Goal: Task Accomplishment & Management: Use online tool/utility

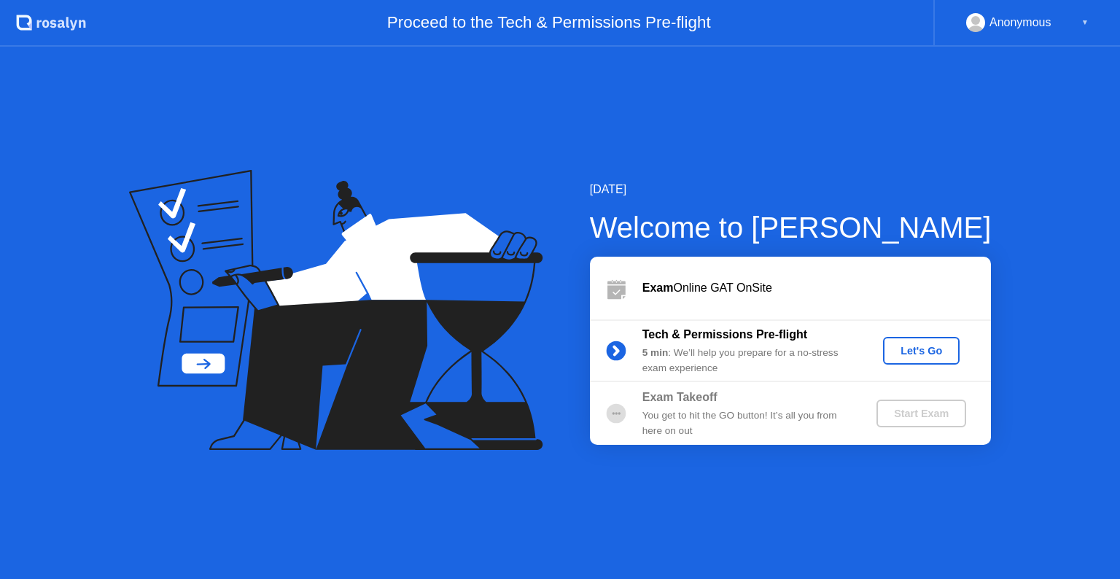
click at [947, 353] on div "Let's Go" at bounding box center [921, 351] width 65 height 12
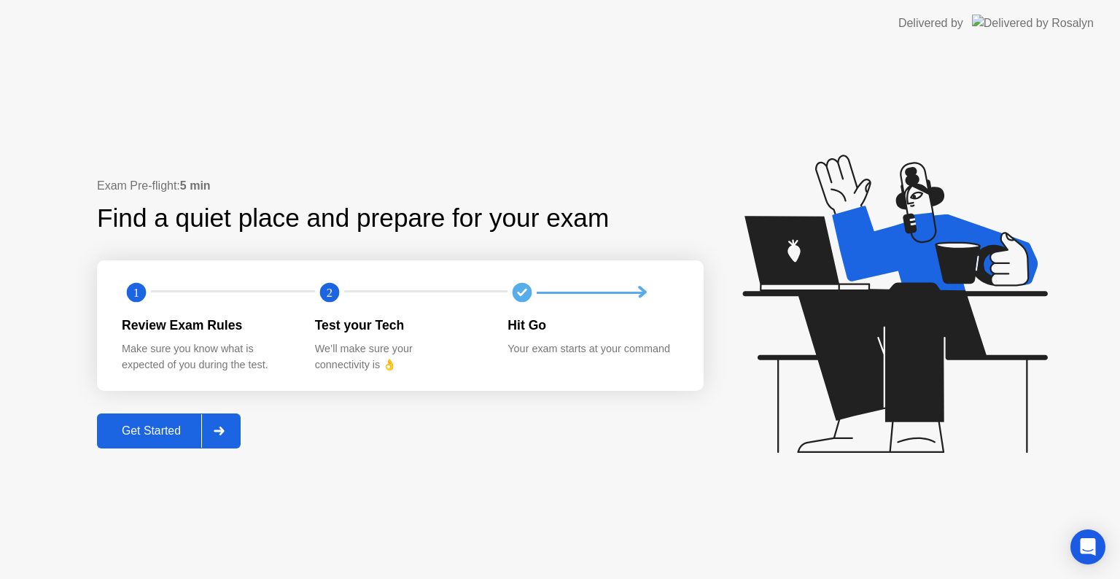
click at [166, 429] on div "Get Started" at bounding box center [151, 430] width 100 height 13
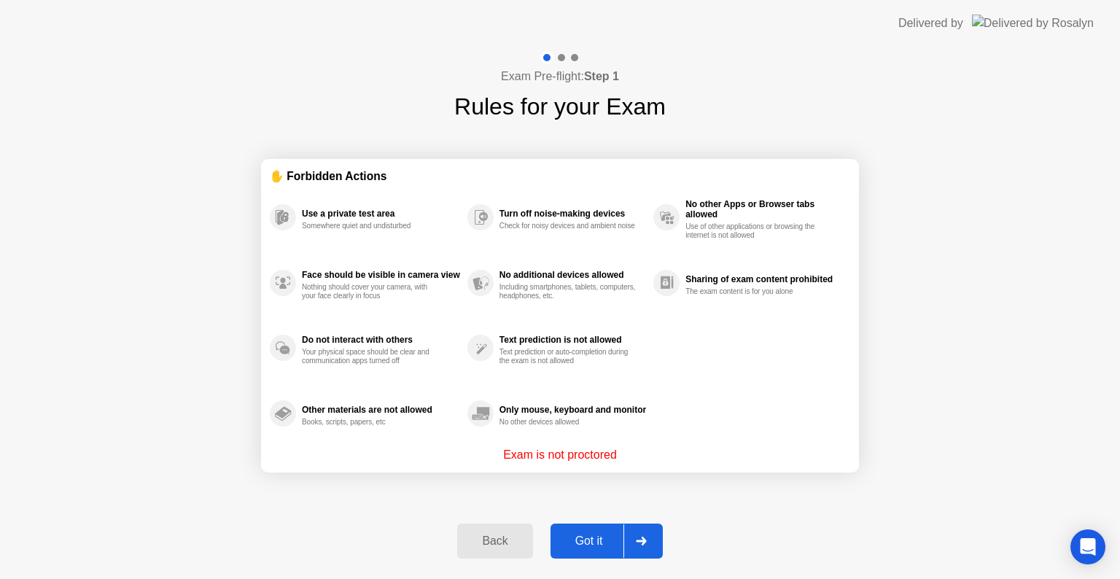
click at [580, 547] on div "Got it" at bounding box center [589, 540] width 69 height 13
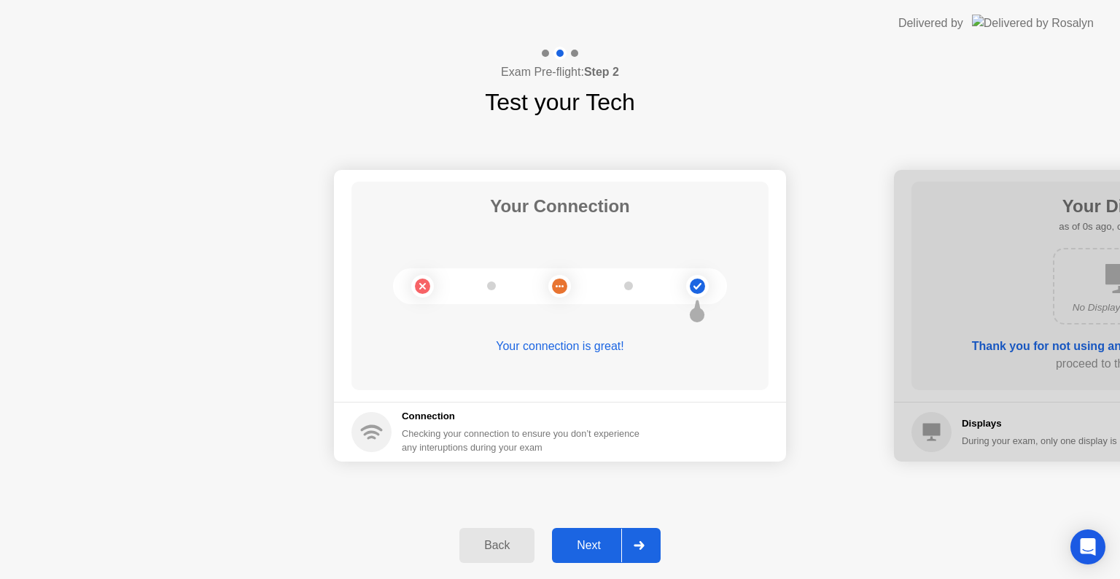
click at [580, 547] on div "Next" at bounding box center [588, 545] width 65 height 13
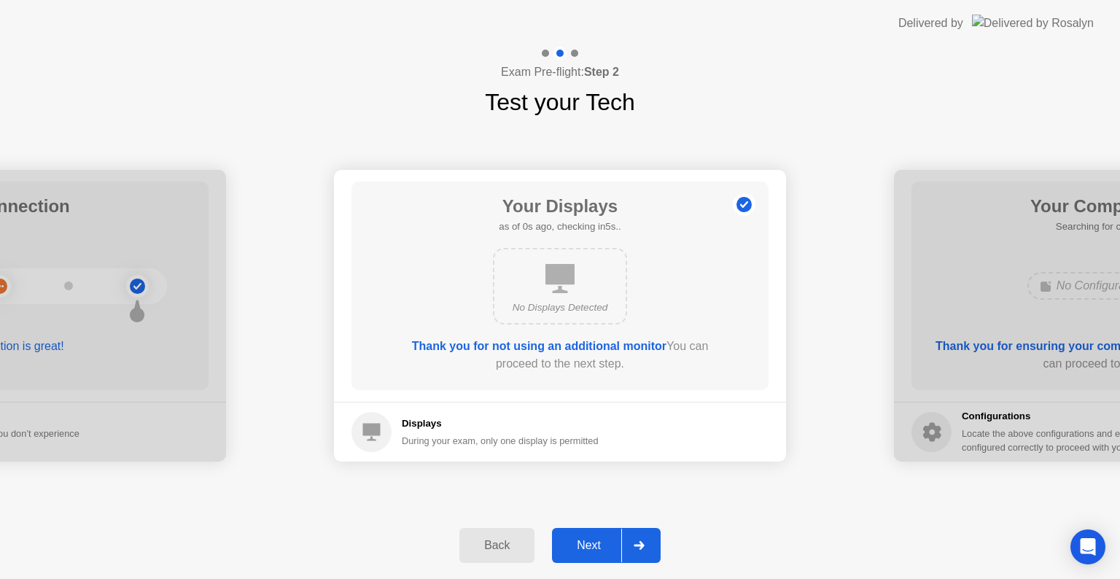
click at [580, 547] on div "Next" at bounding box center [588, 545] width 65 height 13
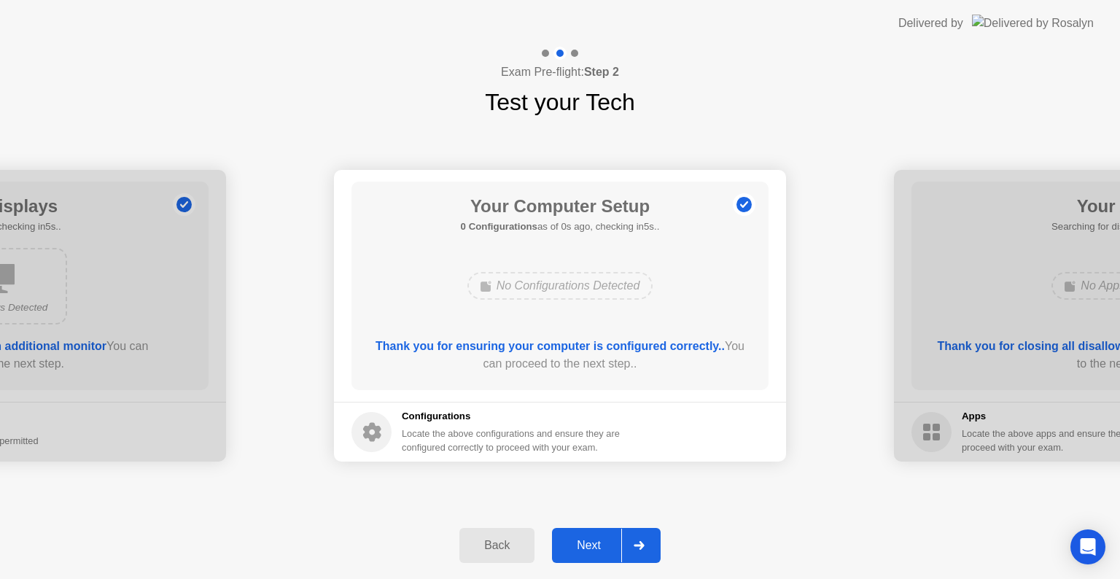
click at [580, 547] on div "Next" at bounding box center [588, 545] width 65 height 13
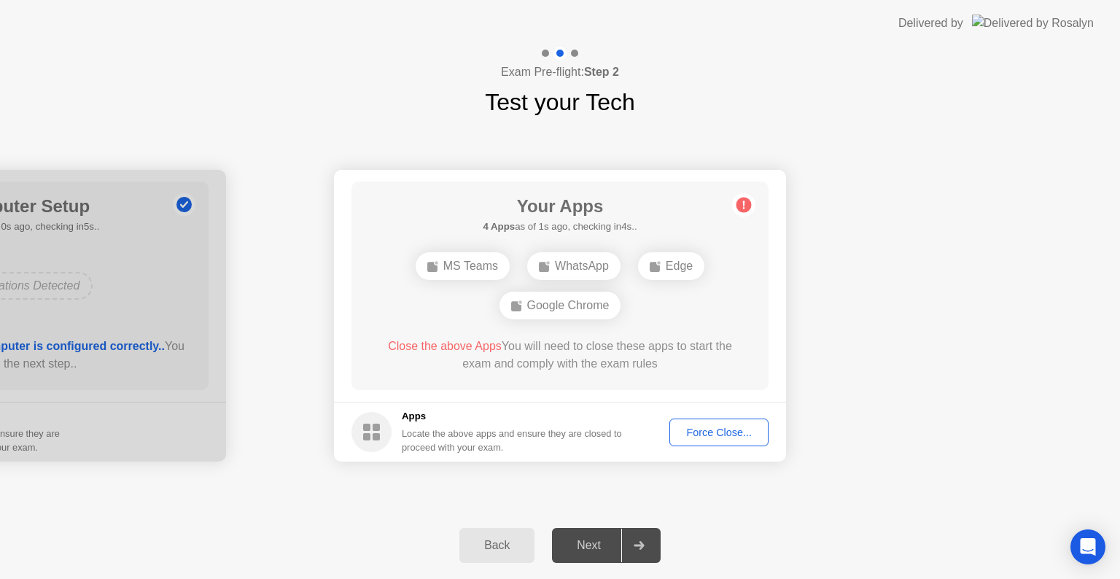
click at [736, 427] on div "Force Close..." at bounding box center [718, 433] width 89 height 12
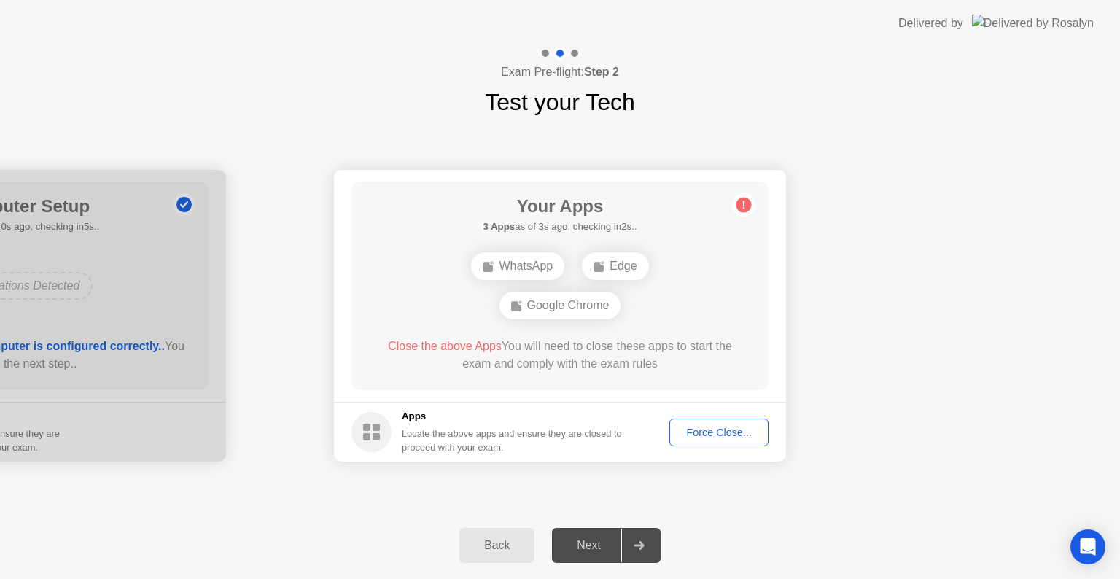
click at [700, 435] on div "Force Close..." at bounding box center [718, 433] width 89 height 12
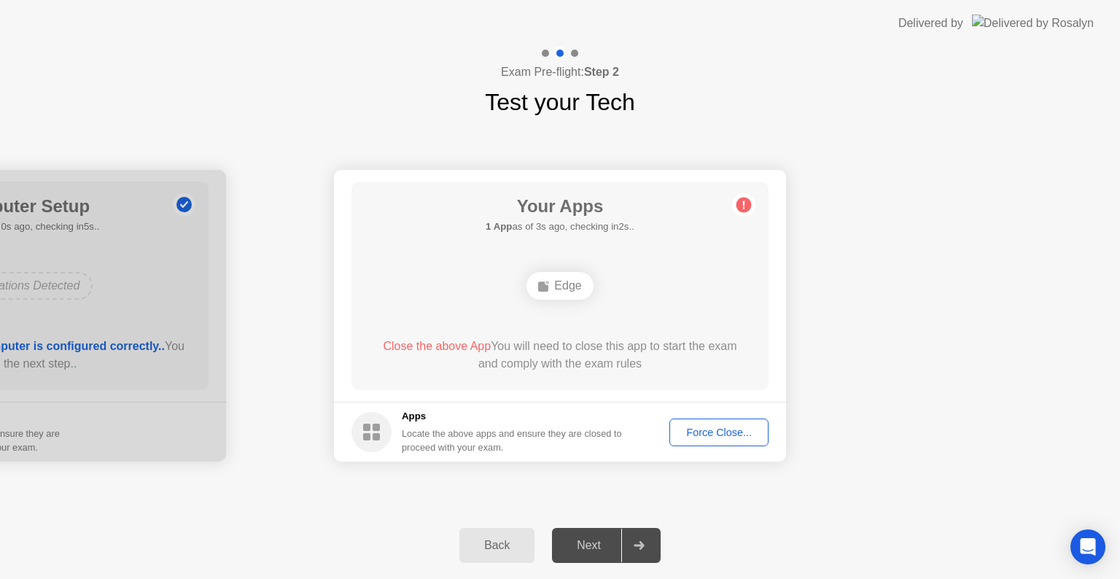
click at [710, 423] on button "Force Close..." at bounding box center [718, 433] width 99 height 28
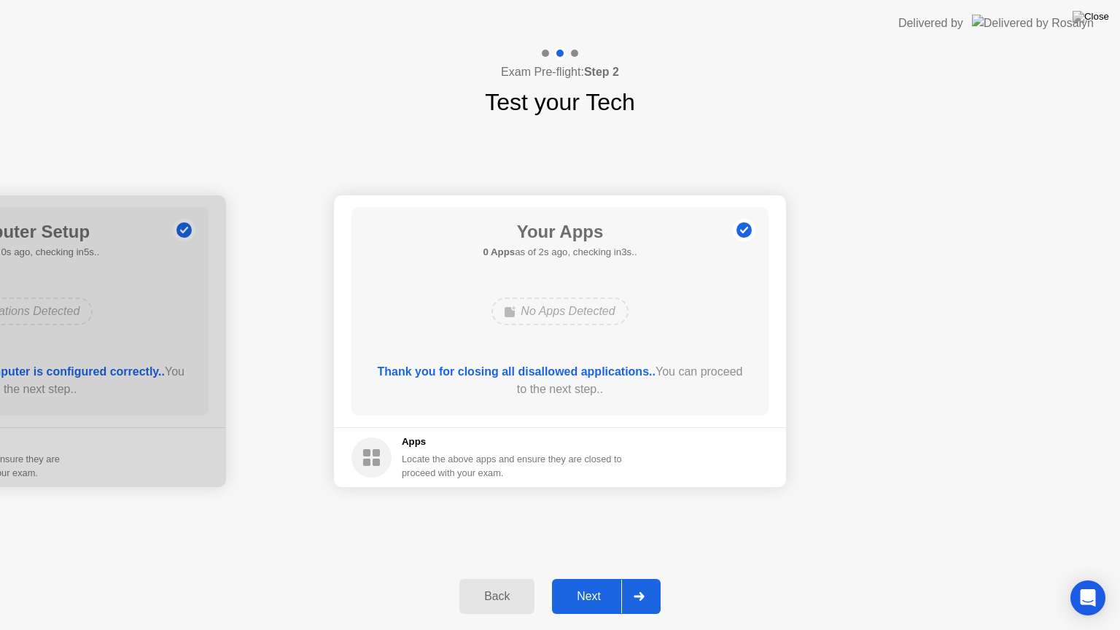
click at [603, 578] on div "Next" at bounding box center [588, 596] width 65 height 13
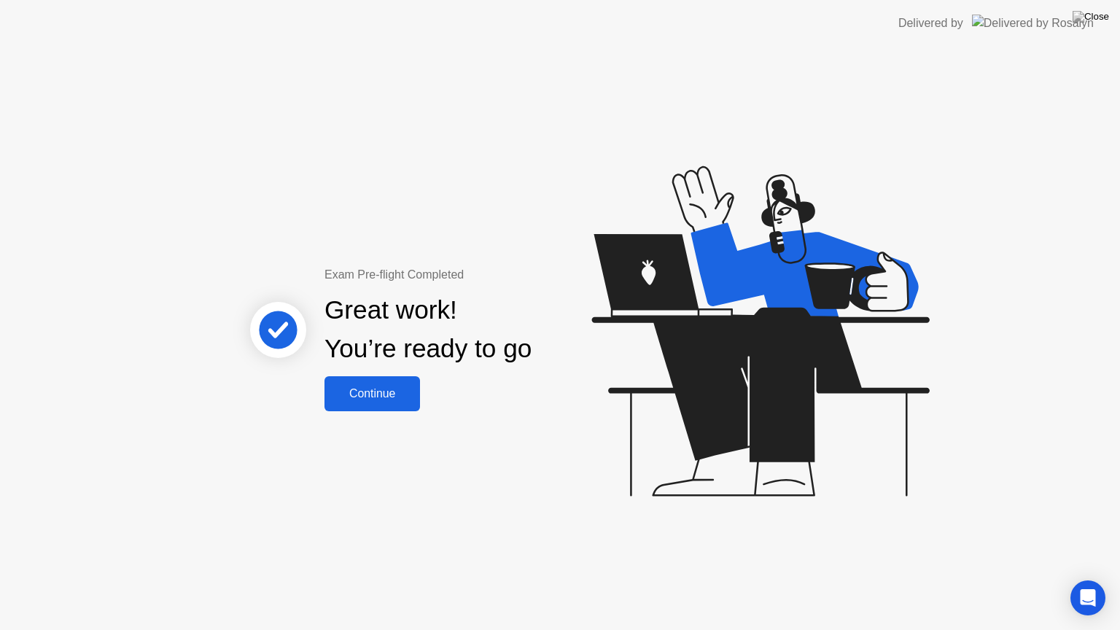
click at [352, 391] on div "Continue" at bounding box center [372, 393] width 87 height 13
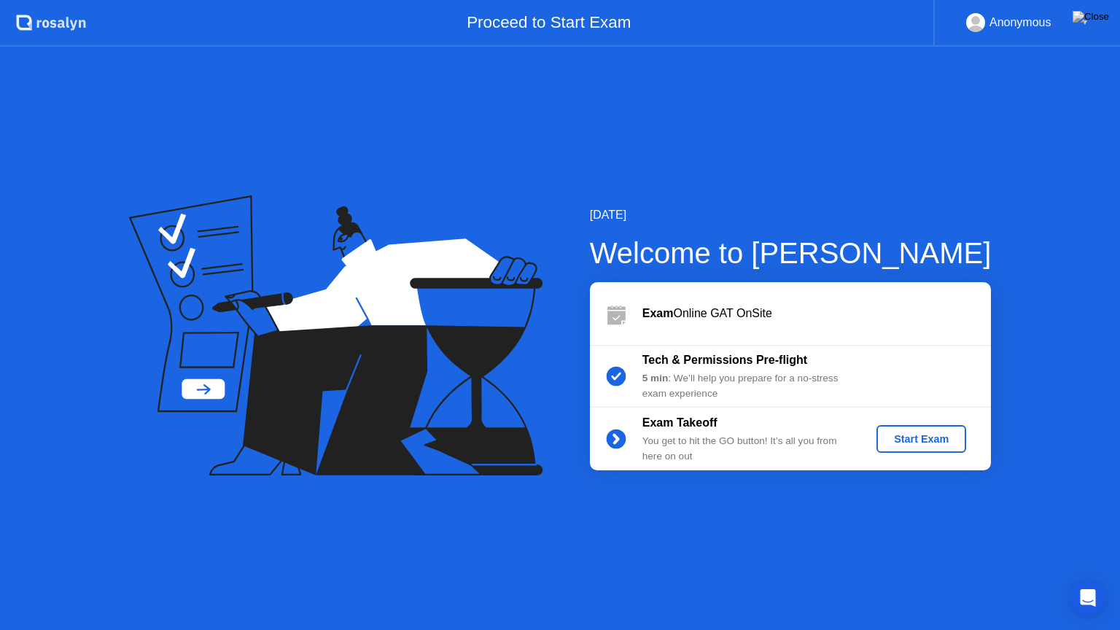
click at [924, 435] on div "Start Exam" at bounding box center [921, 439] width 78 height 12
